Goal: Information Seeking & Learning: Learn about a topic

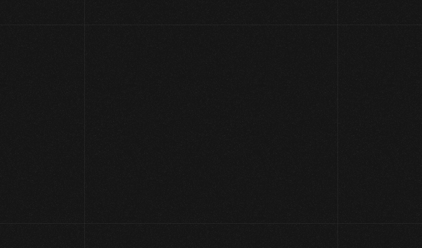
scroll to position [26, 0]
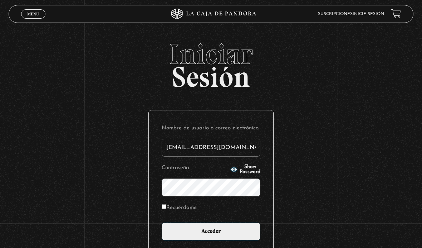
type input "vmora16@live.com"
click at [211, 235] on input "Acceder" at bounding box center [211, 231] width 99 height 18
click at [244, 235] on input "Acceder" at bounding box center [211, 231] width 99 height 18
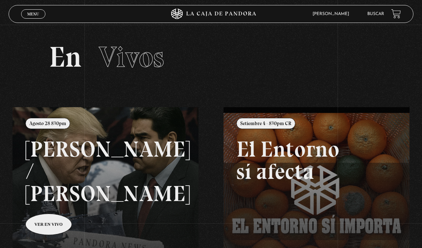
click at [382, 11] on li "Buscar" at bounding box center [376, 14] width 17 height 10
click at [376, 14] on link "Buscar" at bounding box center [376, 14] width 17 height 4
click at [379, 13] on link "Buscar" at bounding box center [376, 14] width 17 height 4
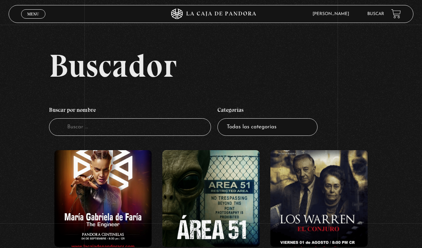
click at [174, 132] on input "Buscador" at bounding box center [130, 127] width 162 height 18
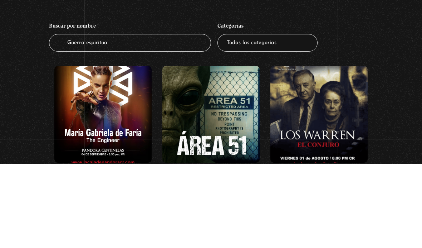
type input "Guerra espiritual"
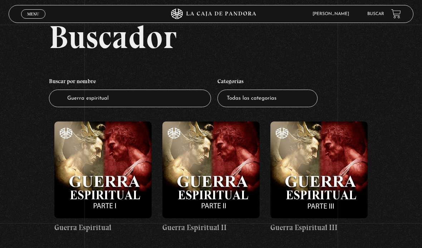
scroll to position [29, 0]
click at [222, 177] on figure at bounding box center [211, 169] width 97 height 97
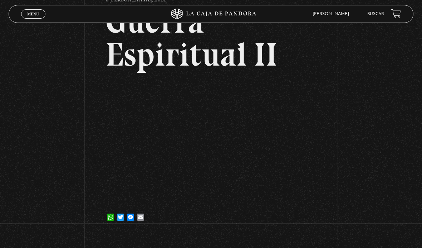
scroll to position [60, 0]
